Goal: Task Accomplishment & Management: Use online tool/utility

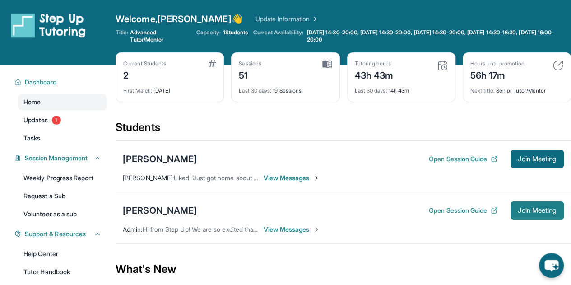
click at [544, 210] on span "Join Meeting" at bounding box center [536, 210] width 39 height 5
click at [535, 208] on span "Join Meeting" at bounding box center [536, 210] width 39 height 5
